Goal: Task Accomplishment & Management: Manage account settings

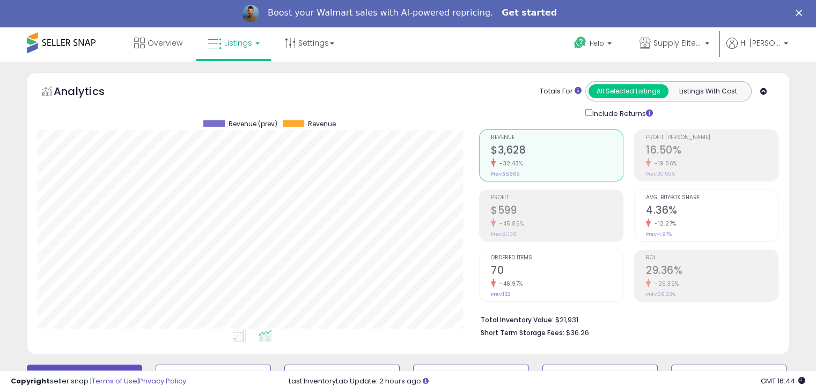
click at [522, 12] on link "Get started" at bounding box center [529, 14] width 55 height 12
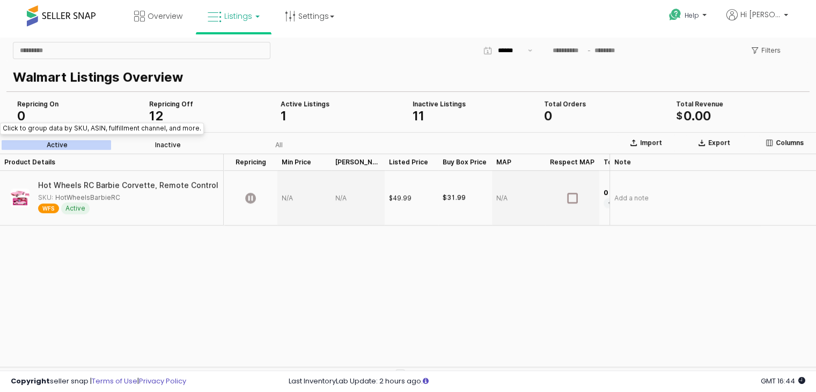
click at [167, 147] on div "Inactive" at bounding box center [168, 145] width 26 height 8
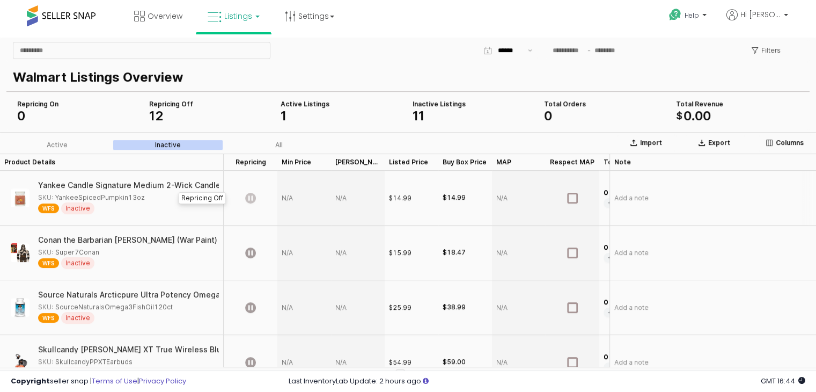
click at [251, 199] on icon "App Frame" at bounding box center [250, 198] width 11 height 11
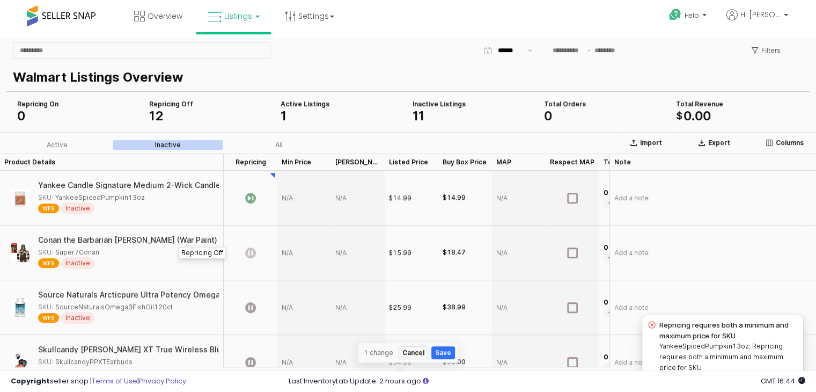
click at [253, 258] on icon "App Frame" at bounding box center [250, 252] width 11 height 11
click at [252, 252] on icon "App Frame" at bounding box center [250, 252] width 11 height 11
click at [253, 200] on icon "App Frame" at bounding box center [250, 198] width 11 height 11
click at [294, 106] on div "Active Listings" at bounding box center [342, 104] width 123 height 9
click at [77, 144] on label "Active" at bounding box center [57, 145] width 111 height 10
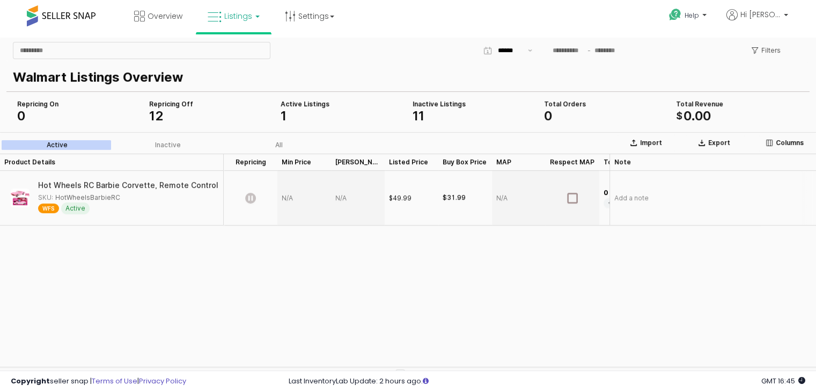
click at [253, 198] on icon "App Frame" at bounding box center [250, 198] width 11 height 11
click at [250, 195] on icon "App Frame" at bounding box center [250, 198] width 11 height 11
click at [253, 200] on icon "App Frame" at bounding box center [250, 198] width 11 height 11
click at [290, 198] on div "App Frame" at bounding box center [304, 198] width 54 height 55
click at [290, 174] on div "App Frame" at bounding box center [304, 198] width 54 height 55
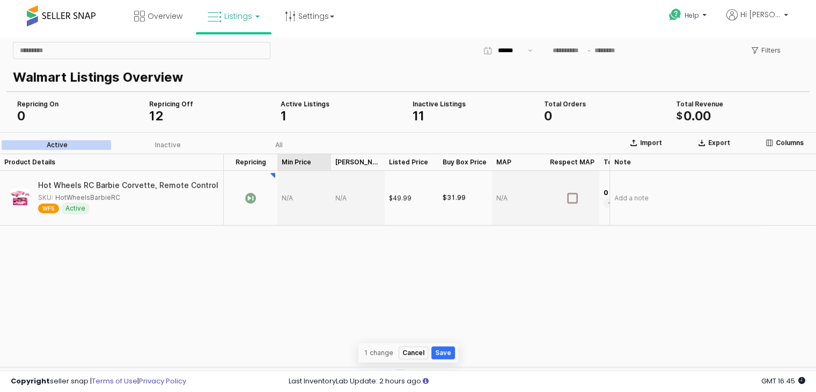
click at [293, 159] on div "Min Price Min Price" at bounding box center [304, 161] width 54 height 17
click at [287, 203] on div "App Frame" at bounding box center [304, 198] width 54 height 55
click at [345, 164] on div "Max Price Max Price" at bounding box center [358, 161] width 54 height 17
click at [289, 196] on div "App Frame" at bounding box center [304, 198] width 54 height 55
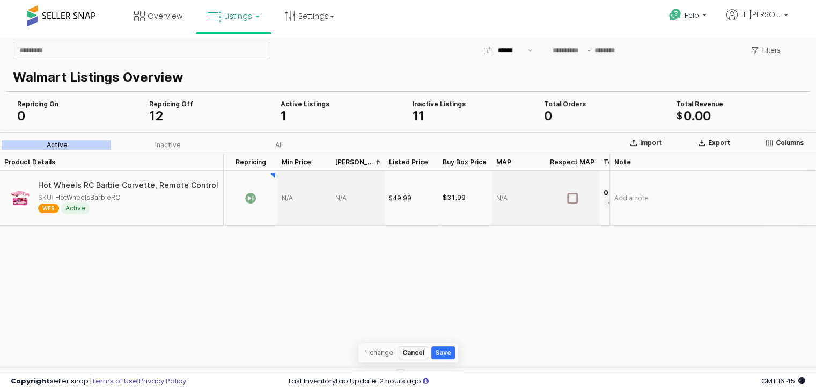
click at [289, 196] on div "App Frame" at bounding box center [304, 198] width 54 height 55
click at [334, 20] on link "Settings" at bounding box center [309, 16] width 65 height 32
click at [310, 87] on link "User settings" at bounding box center [310, 83] width 46 height 10
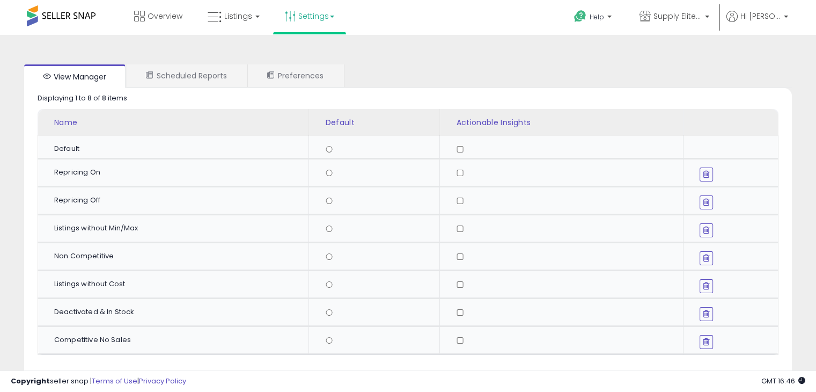
click at [323, 16] on link "Settings" at bounding box center [309, 16] width 65 height 32
click at [305, 54] on link "Store settings" at bounding box center [311, 54] width 48 height 10
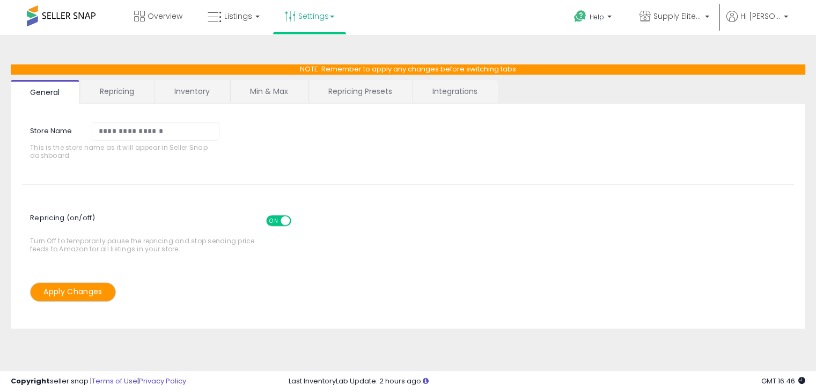
click at [442, 94] on link "Integrations" at bounding box center [455, 91] width 84 height 23
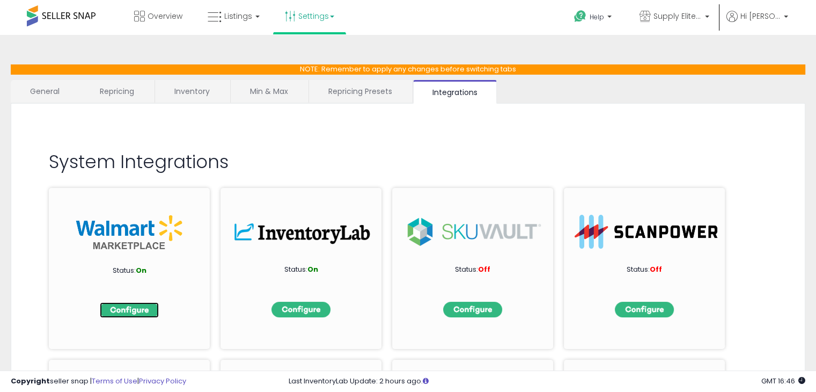
click at [146, 306] on img at bounding box center [129, 310] width 59 height 16
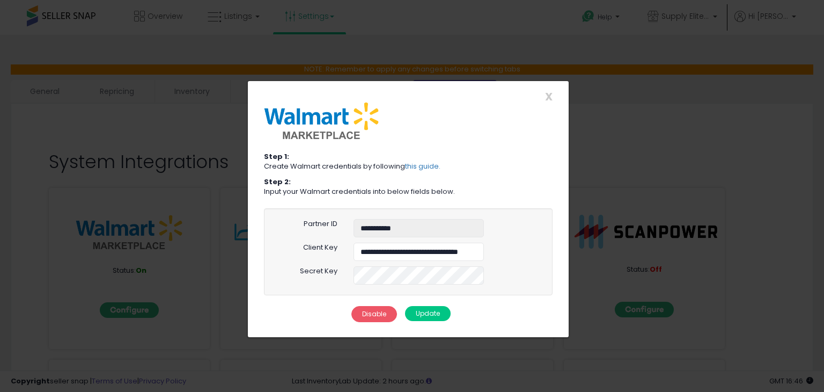
click at [426, 316] on button "Update" at bounding box center [428, 313] width 46 height 15
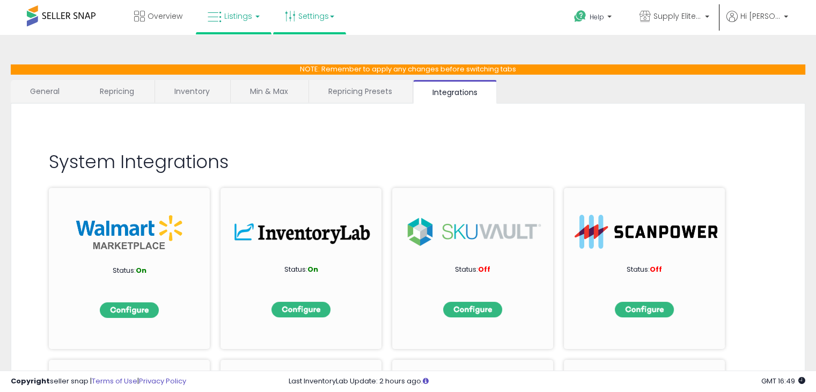
click at [247, 19] on span "Listings" at bounding box center [238, 16] width 28 height 11
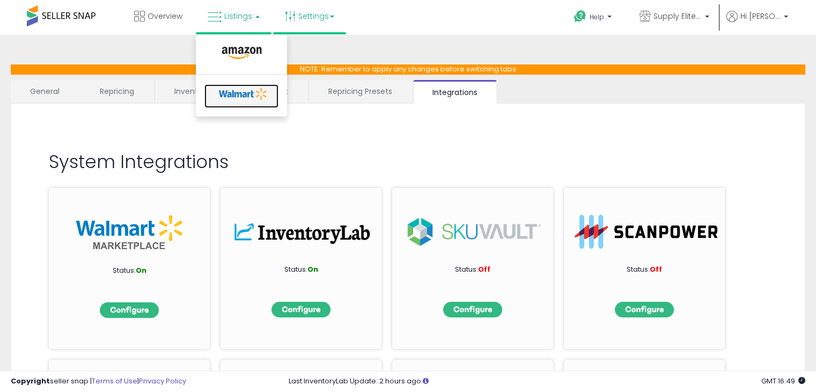
click at [237, 88] on icon at bounding box center [243, 94] width 56 height 16
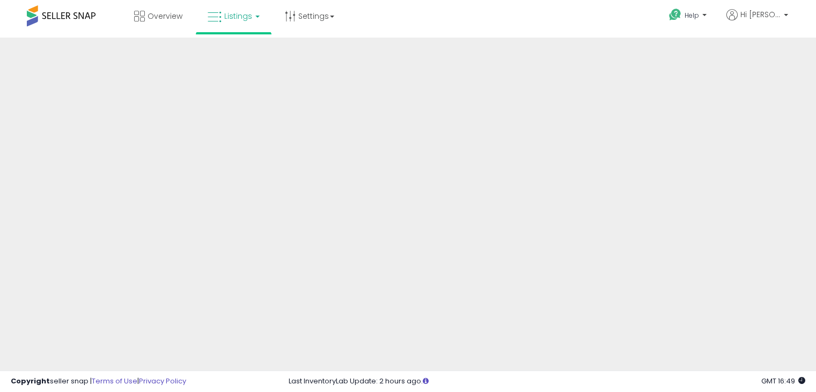
click at [255, 18] on link "Listings" at bounding box center [234, 16] width 68 height 32
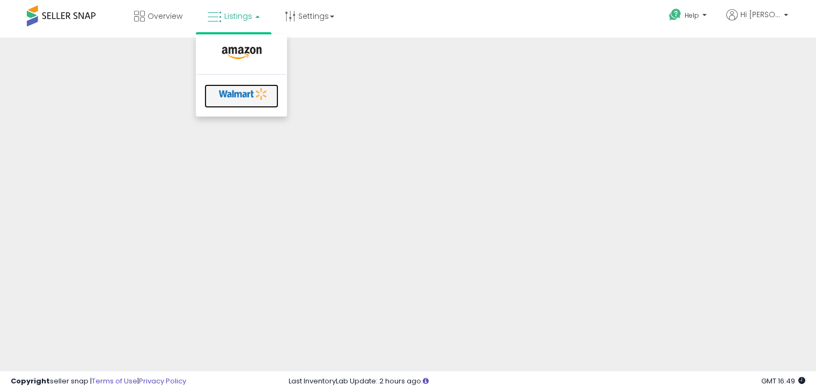
click at [247, 89] on icon at bounding box center [243, 94] width 56 height 16
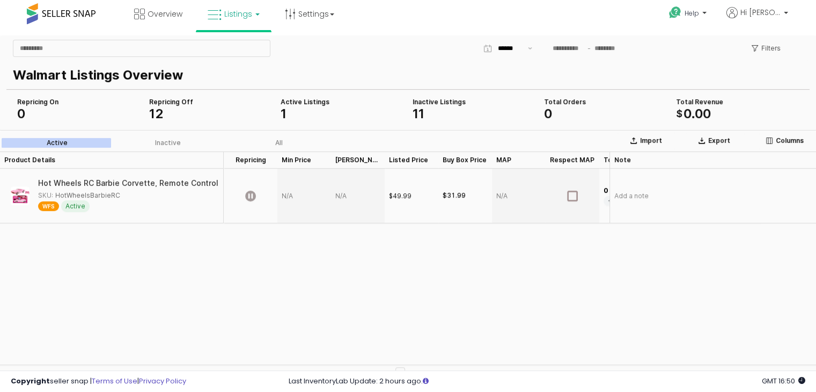
scroll to position [4, 0]
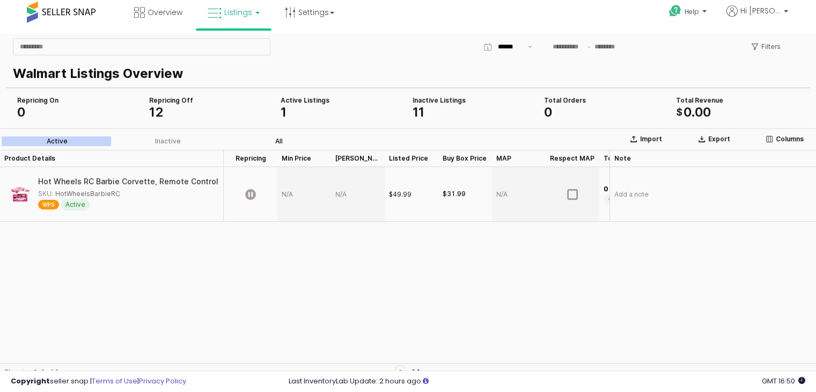
click at [272, 144] on label "All" at bounding box center [278, 141] width 111 height 10
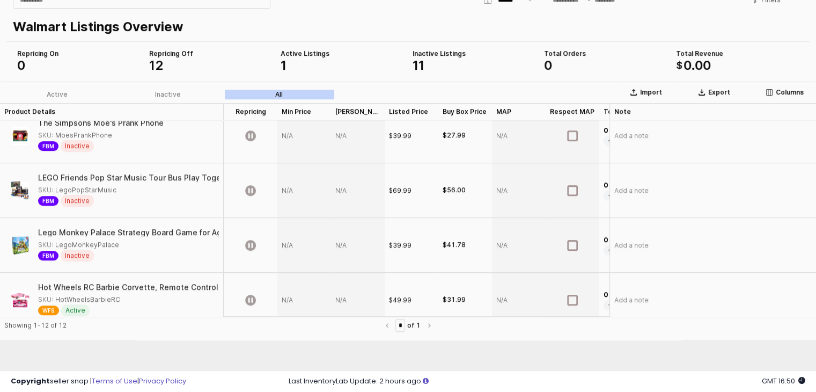
scroll to position [468, 0]
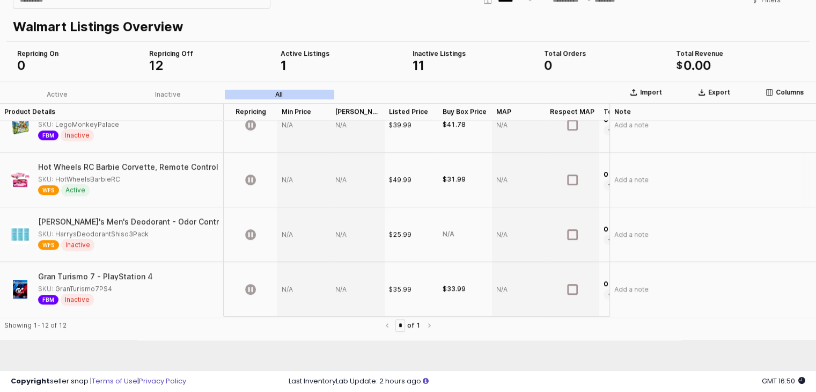
click at [287, 167] on div "App Frame" at bounding box center [304, 179] width 54 height 55
click at [248, 174] on icon "App Frame" at bounding box center [250, 179] width 11 height 11
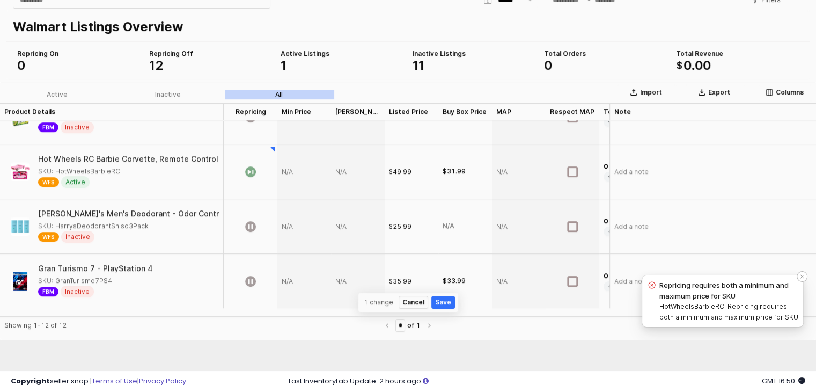
click at [713, 296] on h4 "Repricing requires both a minimum and maximum price for SKU" at bounding box center [730, 290] width 140 height 21
click at [674, 287] on h4 "Repricing requires both a minimum and maximum price for SKU" at bounding box center [730, 290] width 140 height 21
click at [805, 275] on div "Notifications (F8)" at bounding box center [802, 276] width 11 height 11
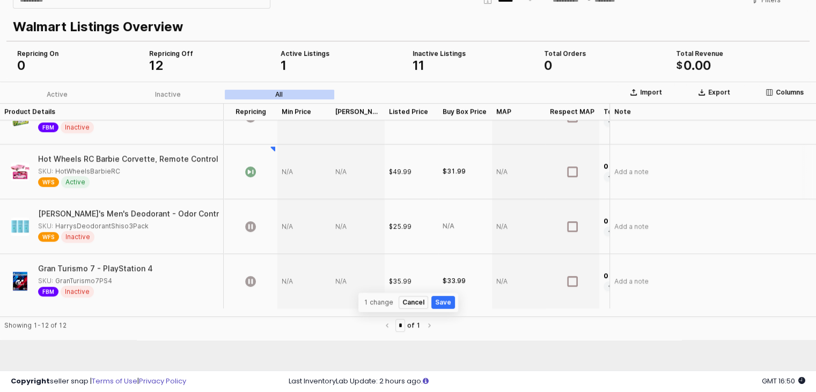
click at [288, 170] on div "App Frame" at bounding box center [304, 171] width 54 height 55
type input "**"
click at [345, 171] on div "App Frame" at bounding box center [358, 171] width 54 height 55
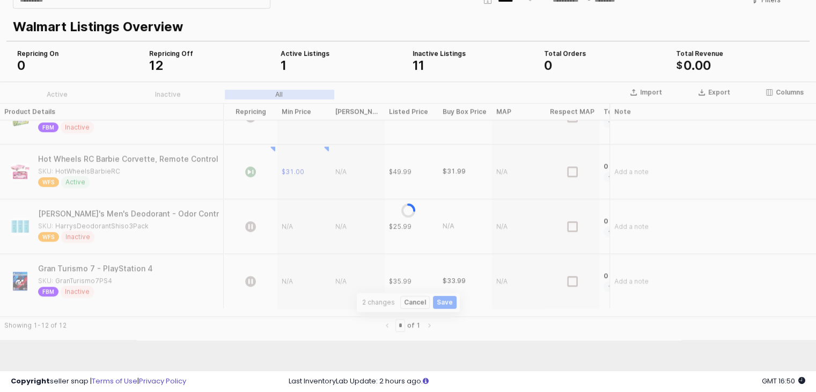
click at [345, 171] on div "App Frame" at bounding box center [408, 211] width 816 height 258
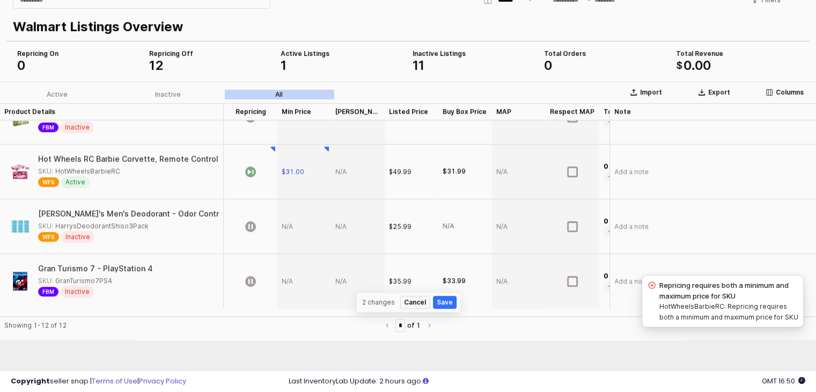
click at [345, 171] on div "App Frame" at bounding box center [358, 171] width 54 height 55
type input "*****"
click at [443, 297] on button "Save" at bounding box center [445, 302] width 24 height 13
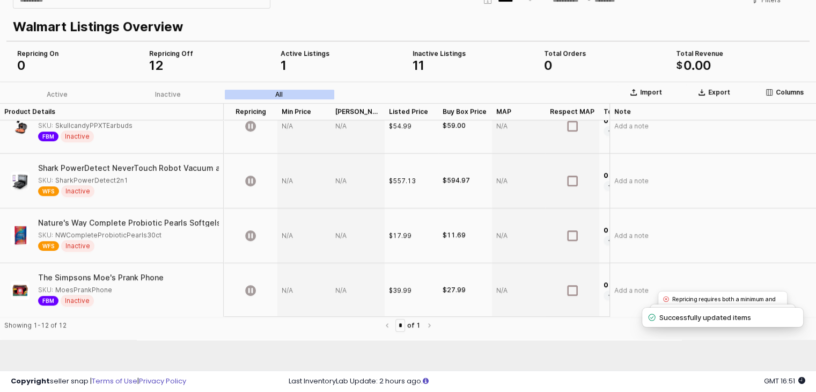
scroll to position [64, 0]
